Goal: Task Accomplishment & Management: Manage account settings

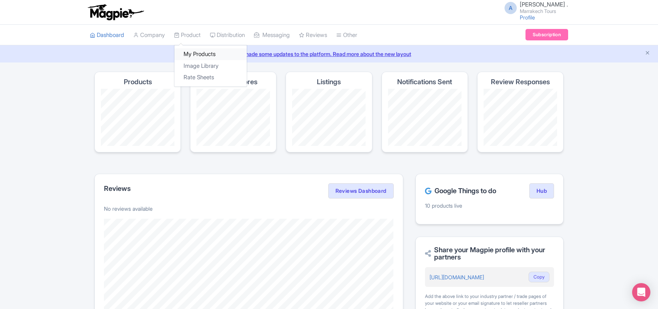
click at [202, 51] on link "My Products" at bounding box center [210, 54] width 72 height 12
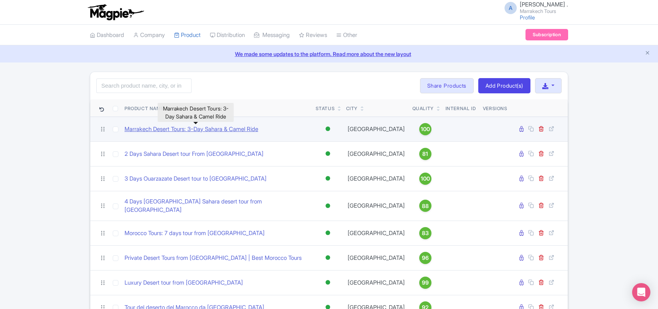
click at [225, 130] on link "Marrakech Desert Tours: 3-Day Sahara & Camel Ride" at bounding box center [192, 129] width 134 height 9
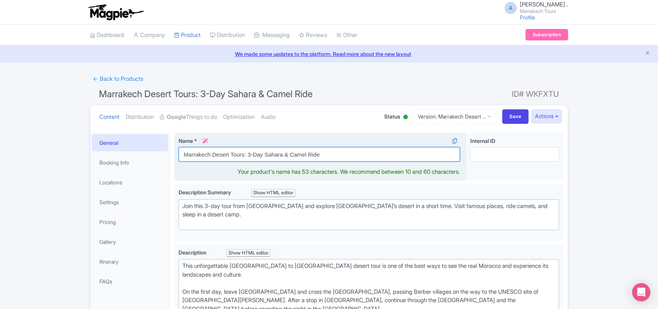
click at [250, 154] on input "Marrakech Desert Tours: 3-Day Sahara & Camel Ride" at bounding box center [320, 154] width 282 height 14
paste input "Desert Tour from [GEOGRAPHIC_DATA]: Camel Ride & Overnight Camp"
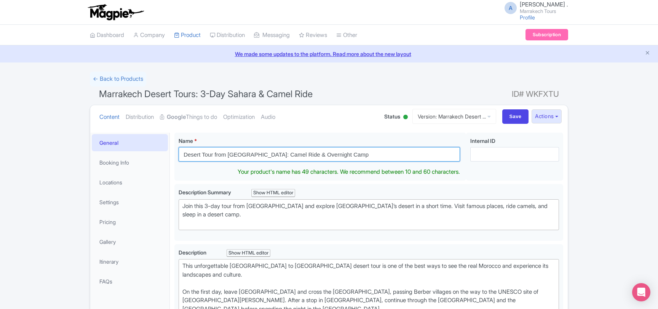
type input "Desert Tour from [GEOGRAPHIC_DATA]: Camel Ride & Overnight Camp"
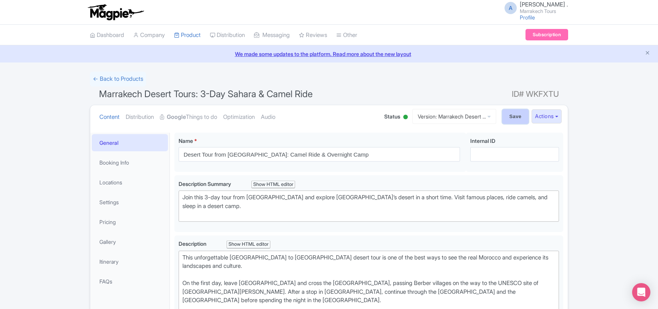
click at [504, 120] on input "Save" at bounding box center [515, 116] width 27 height 14
type input "Saving..."
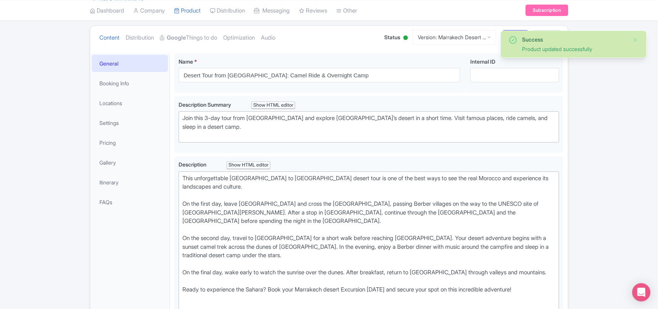
scroll to position [50, 0]
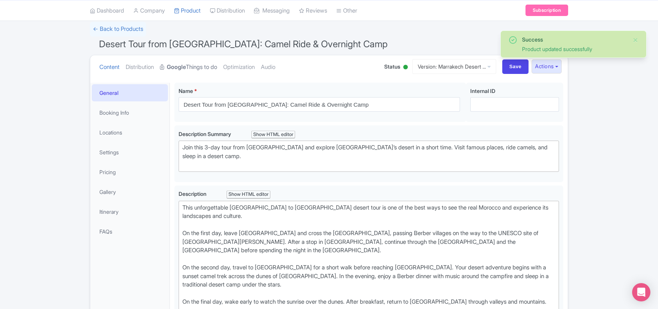
click at [209, 69] on link "Google Things to do" at bounding box center [188, 67] width 57 height 24
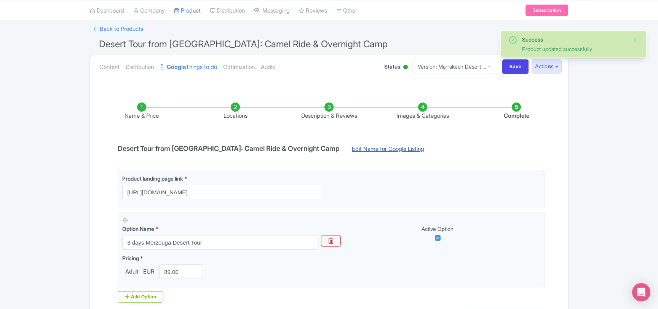
click at [363, 149] on link "Edit Name for Google Listing" at bounding box center [388, 151] width 88 height 12
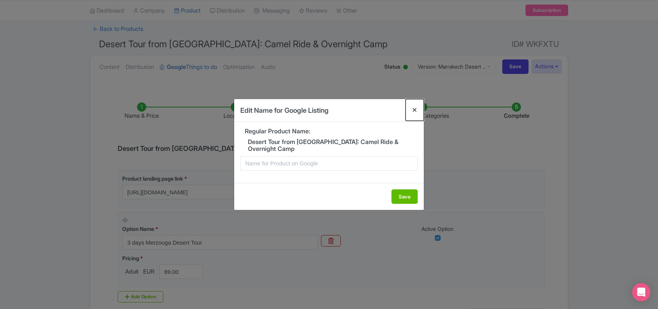
click at [417, 109] on button "Close" at bounding box center [415, 110] width 18 height 22
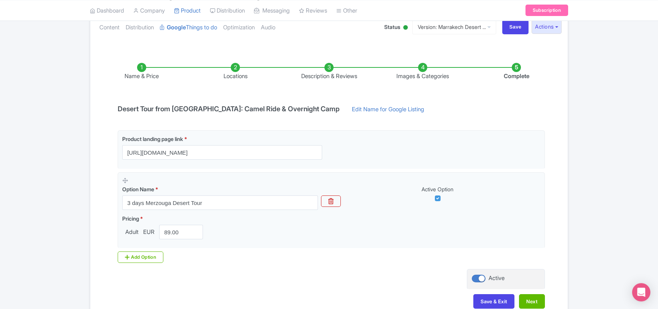
scroll to position [134, 0]
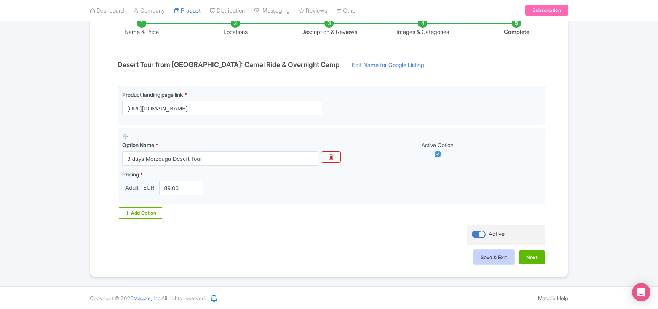
click at [486, 261] on button "Save & Exit" at bounding box center [494, 257] width 41 height 14
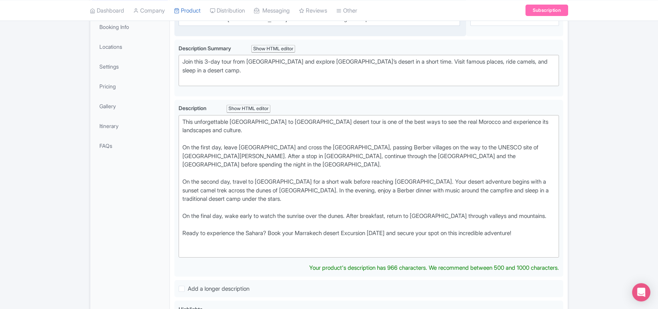
scroll to position [123, 0]
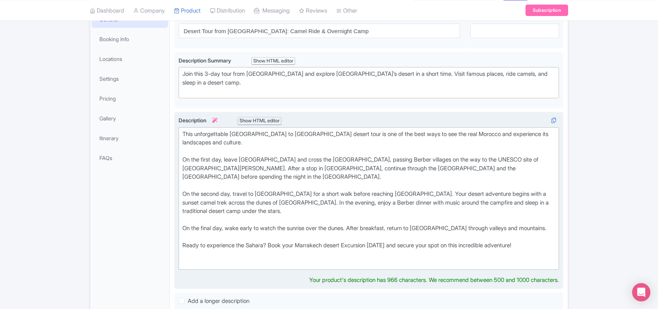
click at [357, 238] on div "This unforgettable [GEOGRAPHIC_DATA] to [GEOGRAPHIC_DATA] desert tour is one of…" at bounding box center [368, 198] width 373 height 137
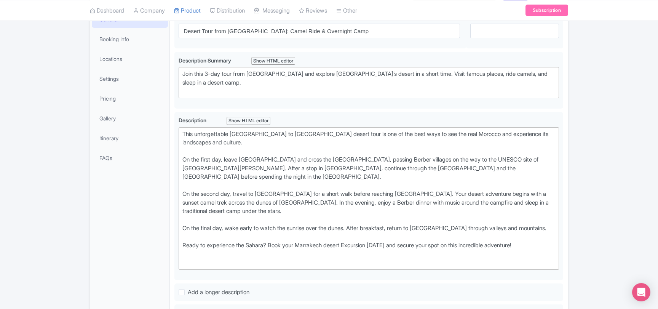
click at [129, 210] on div "General Booking Info Locations Settings Pricing Gallery Itinerary FAQs" at bounding box center [130, 304] width 80 height 590
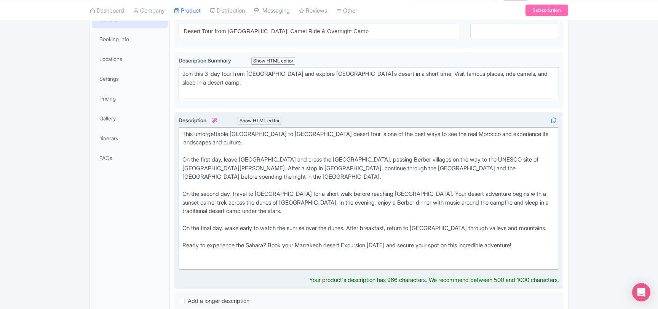
click at [324, 133] on div "This unforgettable [GEOGRAPHIC_DATA] to [GEOGRAPHIC_DATA] desert tour is one of…" at bounding box center [368, 198] width 373 height 137
click at [324, 133] on div "This unforgettable Marrakech to Merzouga desert tour is one of the best ways to…" at bounding box center [368, 198] width 373 height 137
copy div "tour"
click at [366, 234] on div "This unforgettable Marrakech to Merzouga desert tour is one of the best ways to…" at bounding box center [368, 198] width 373 height 137
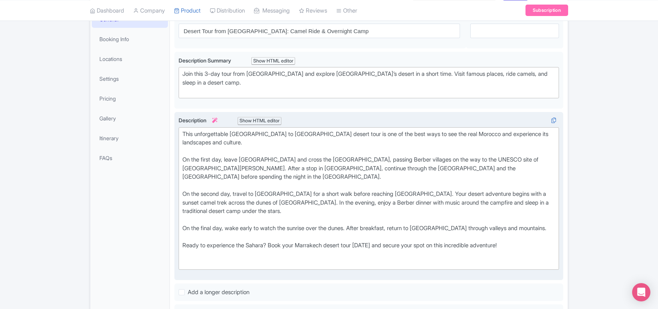
click at [158, 243] on div "General Booking Info Locations Settings Pricing Gallery Itinerary FAQs" at bounding box center [130, 304] width 80 height 590
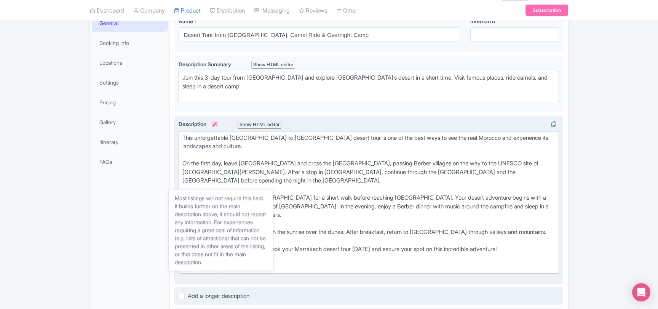
scroll to position [41, 0]
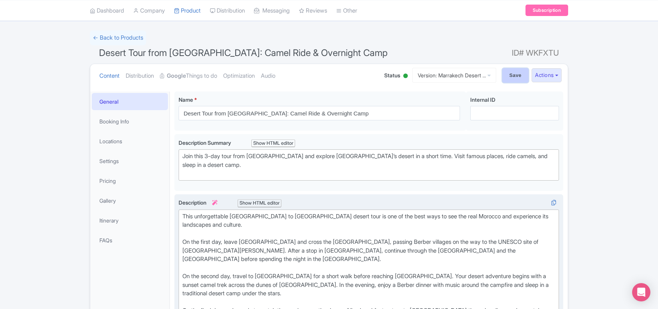
click at [506, 77] on input "Save" at bounding box center [515, 75] width 27 height 14
type input "Saving..."
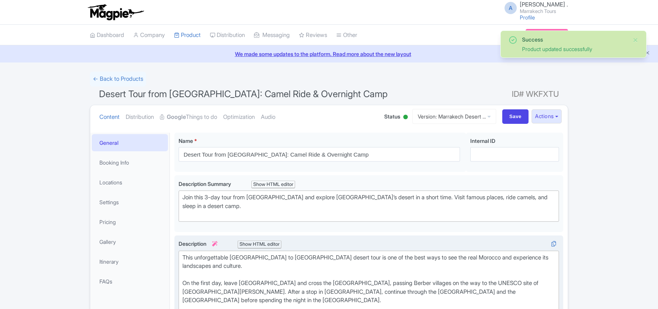
scroll to position [132, 0]
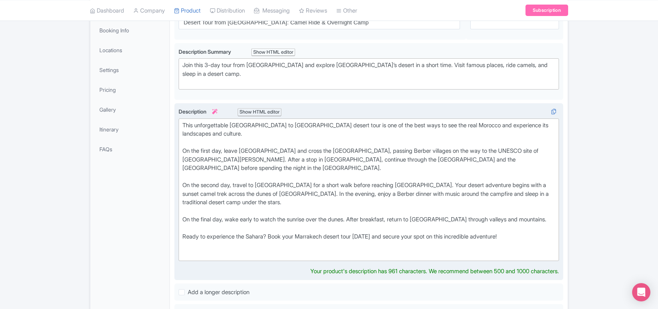
click at [504, 187] on div "This unforgettable [GEOGRAPHIC_DATA] to [GEOGRAPHIC_DATA] desert tour is one of…" at bounding box center [368, 189] width 373 height 137
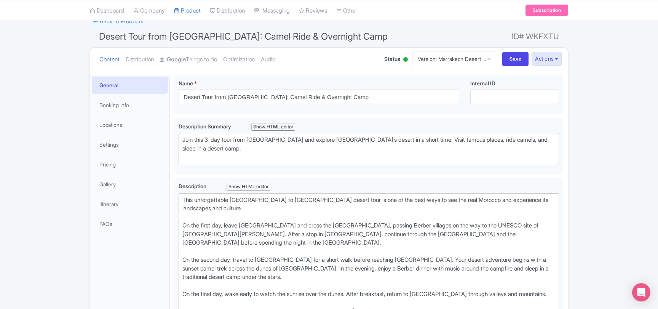
scroll to position [50, 0]
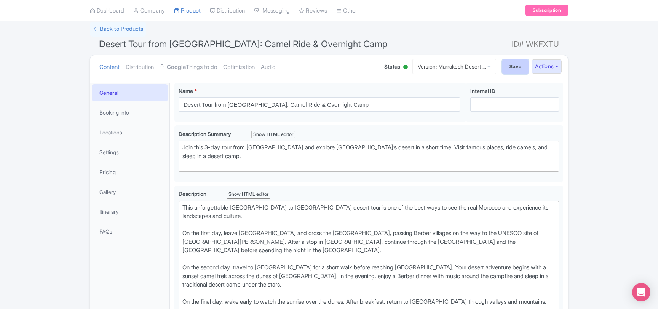
click at [510, 69] on input "Save" at bounding box center [515, 66] width 27 height 14
type input "Saving..."
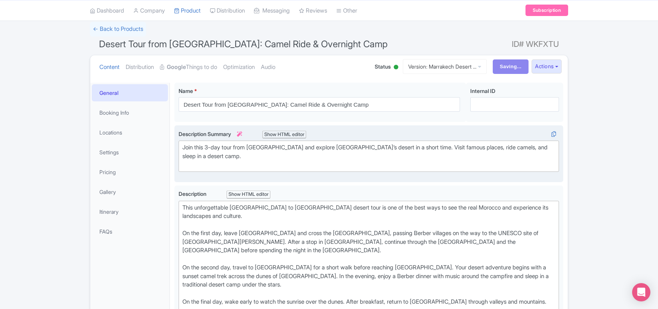
scroll to position [56, 0]
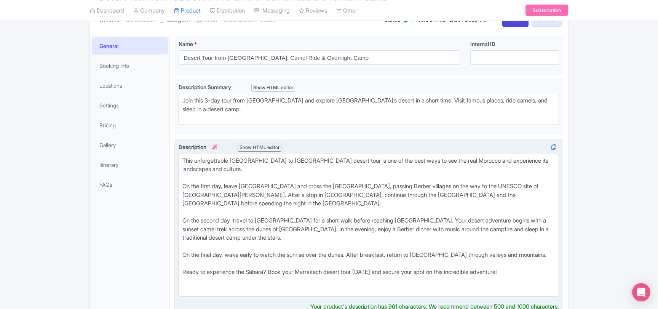
scroll to position [91, 0]
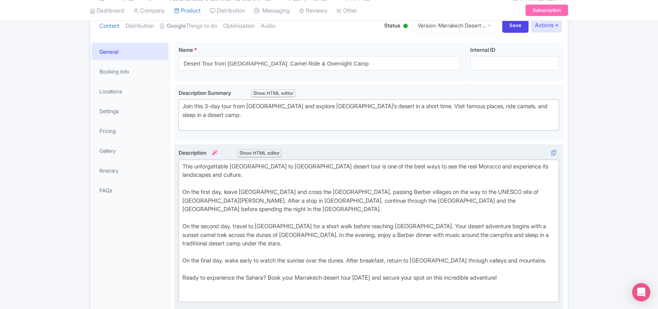
click at [262, 165] on div "This unforgettable Marrakech to Merzouga desert tour is one of the best ways to…" at bounding box center [368, 230] width 373 height 137
click at [265, 166] on div "This unforgettable Marrakech to Merzouga desert tour is one of the best ways to…" at bounding box center [368, 230] width 373 height 137
drag, startPoint x: 262, startPoint y: 166, endPoint x: 300, endPoint y: 168, distance: 38.5
click at [300, 168] on div "This unforgettable Marrakech to Merzouga desert tour is one of the best ways to…" at bounding box center [368, 230] width 373 height 137
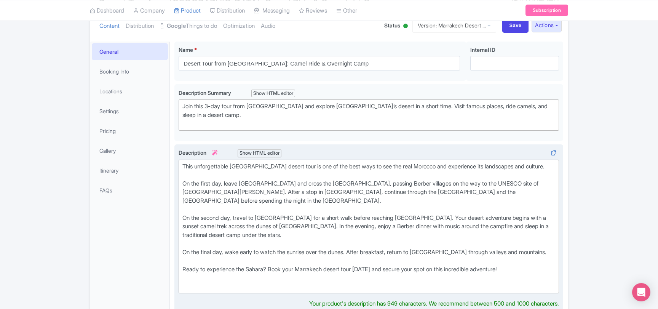
click at [309, 260] on div "This unforgettable Marrakech desert tour is one of the best ways to see the rea…" at bounding box center [368, 226] width 373 height 129
type trix-editor "<div>This unforgettable Marrakech desert tour is one of the best ways to see th…"
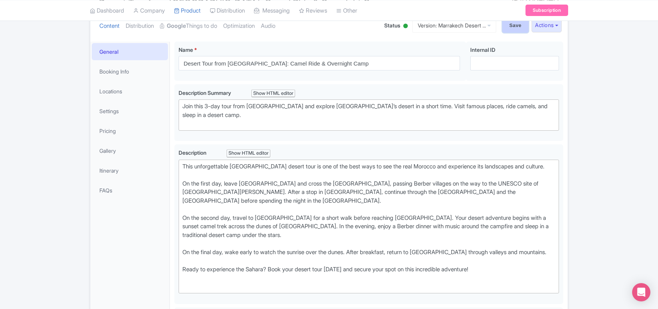
click at [510, 31] on input "Save" at bounding box center [515, 25] width 27 height 14
type input "Saving..."
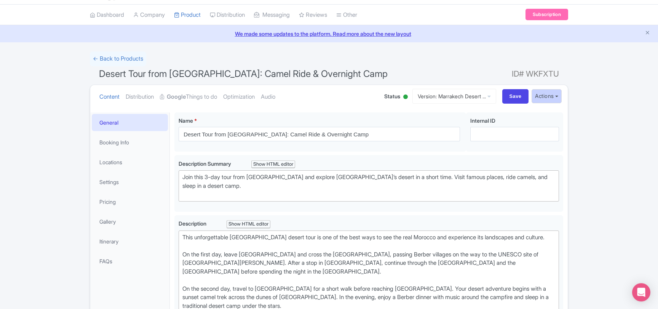
scroll to position [9, 0]
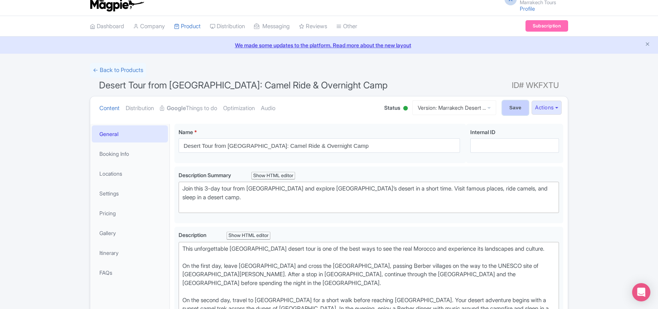
click at [518, 111] on input "Save" at bounding box center [515, 108] width 27 height 14
type input "Saving..."
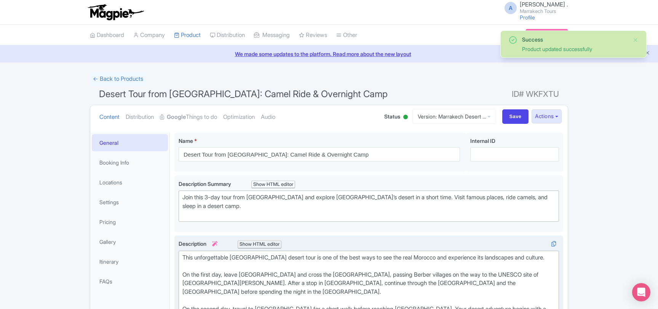
scroll to position [132, 0]
